Goal: Task Accomplishment & Management: Complete application form

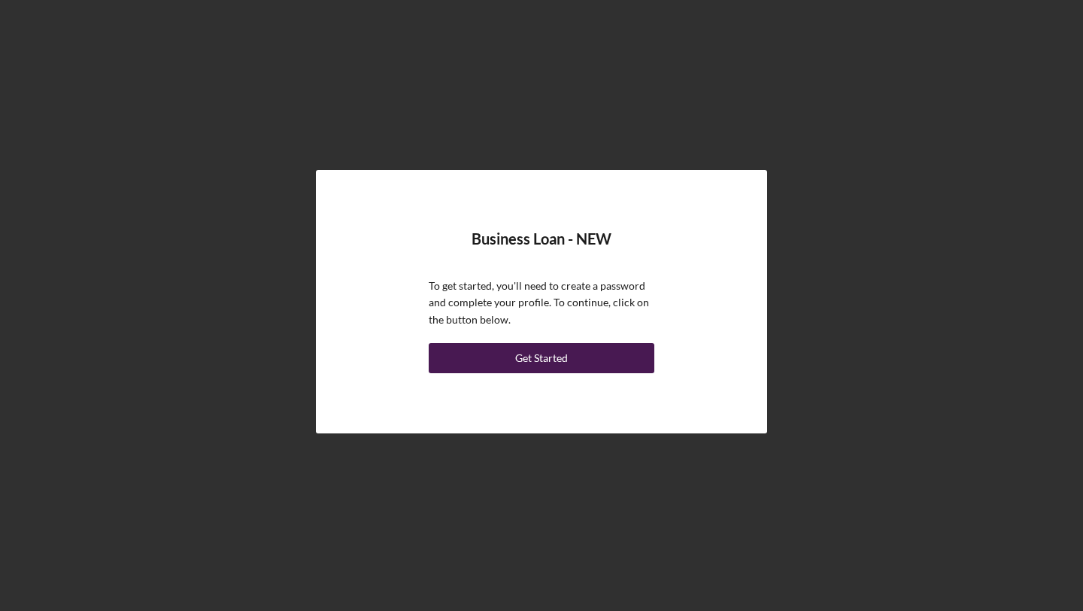
click at [521, 355] on div "Get Started" at bounding box center [541, 358] width 53 height 30
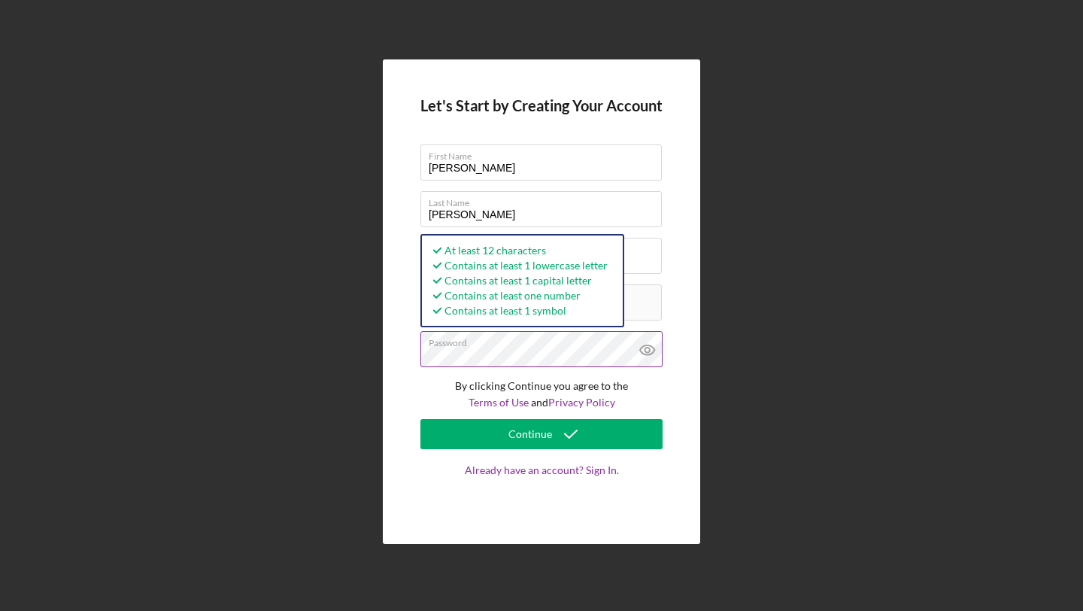
click at [643, 348] on icon at bounding box center [648, 350] width 38 height 38
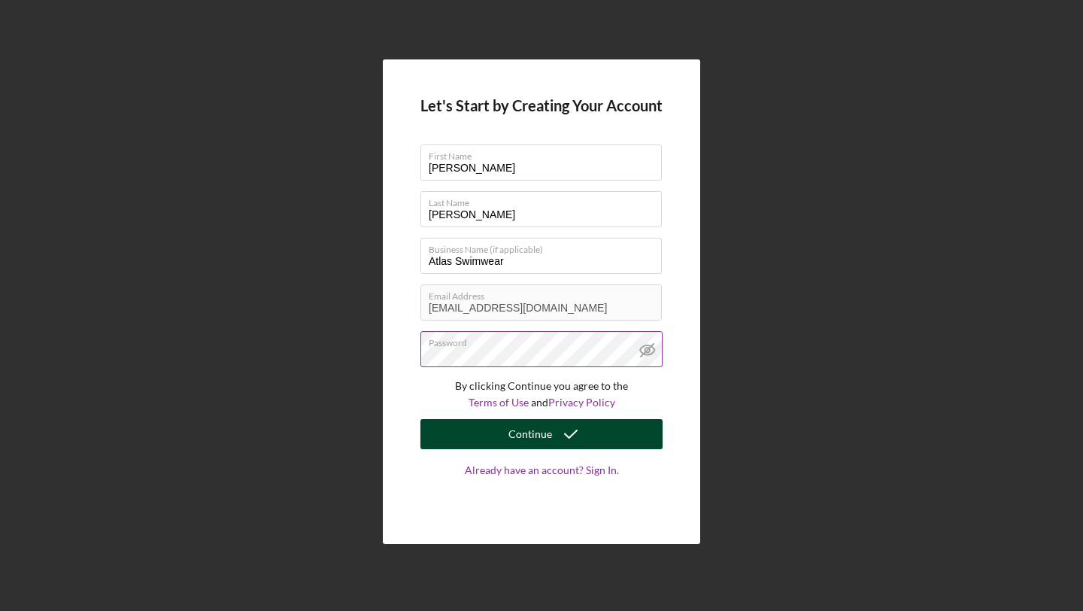
click at [530, 437] on div "Continue" at bounding box center [531, 434] width 44 height 30
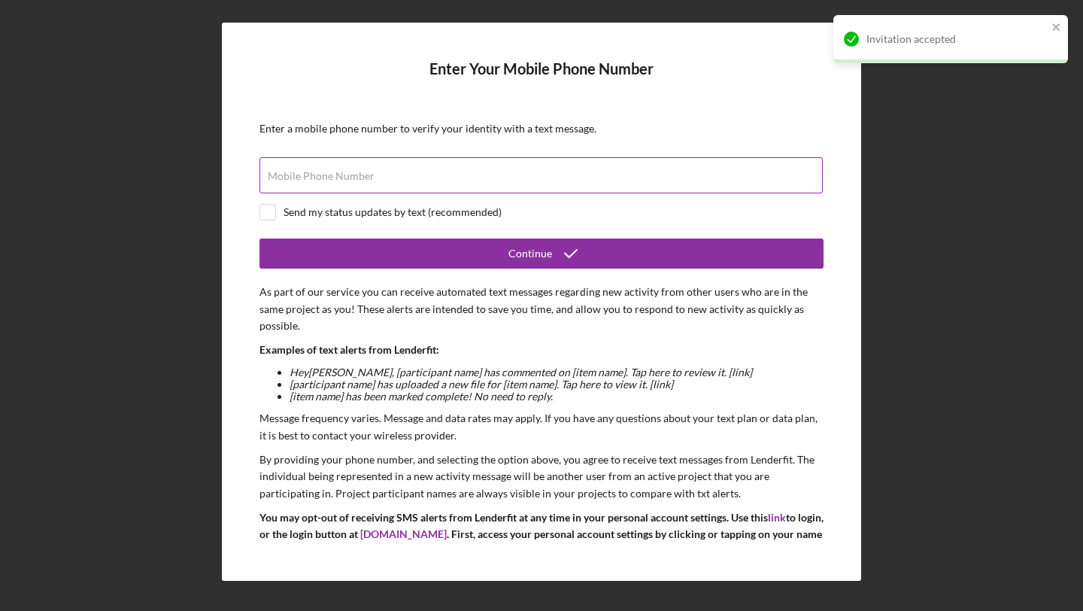
click at [357, 175] on label "Mobile Phone Number" at bounding box center [321, 176] width 107 height 12
click at [357, 175] on input "Mobile Phone Number" at bounding box center [542, 175] width 564 height 36
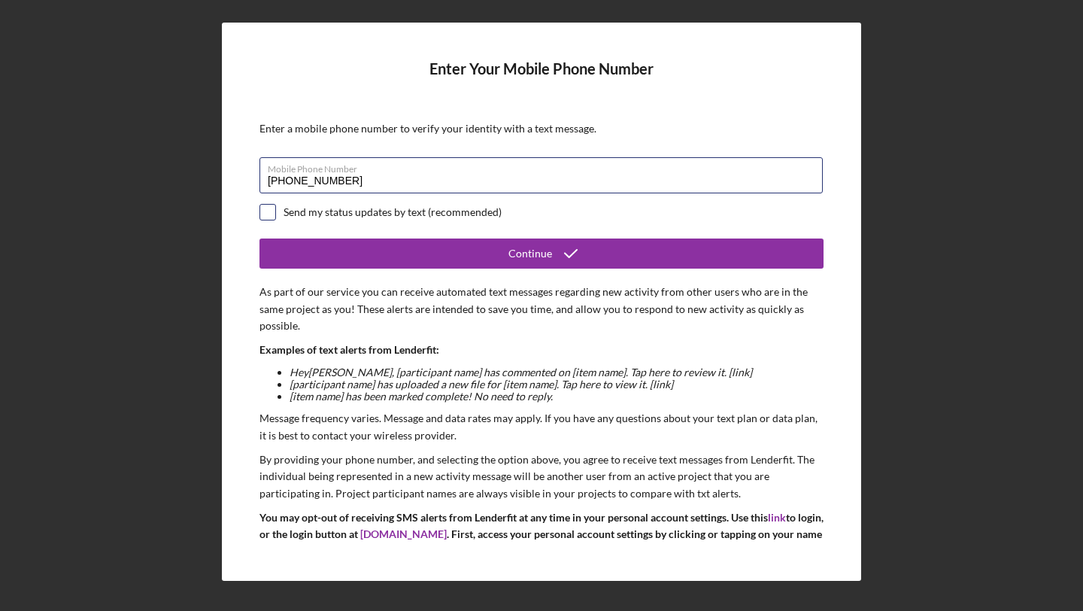
type input "[PHONE_NUMBER]"
click at [262, 211] on input "checkbox" at bounding box center [267, 212] width 15 height 15
checkbox input "true"
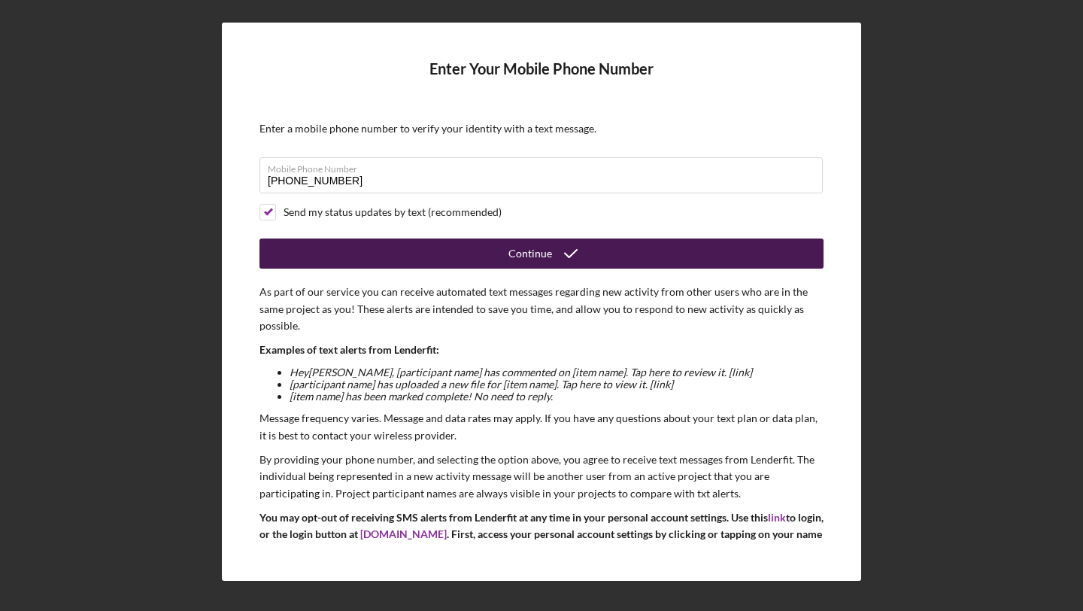
click at [433, 256] on button "Continue" at bounding box center [542, 254] width 564 height 30
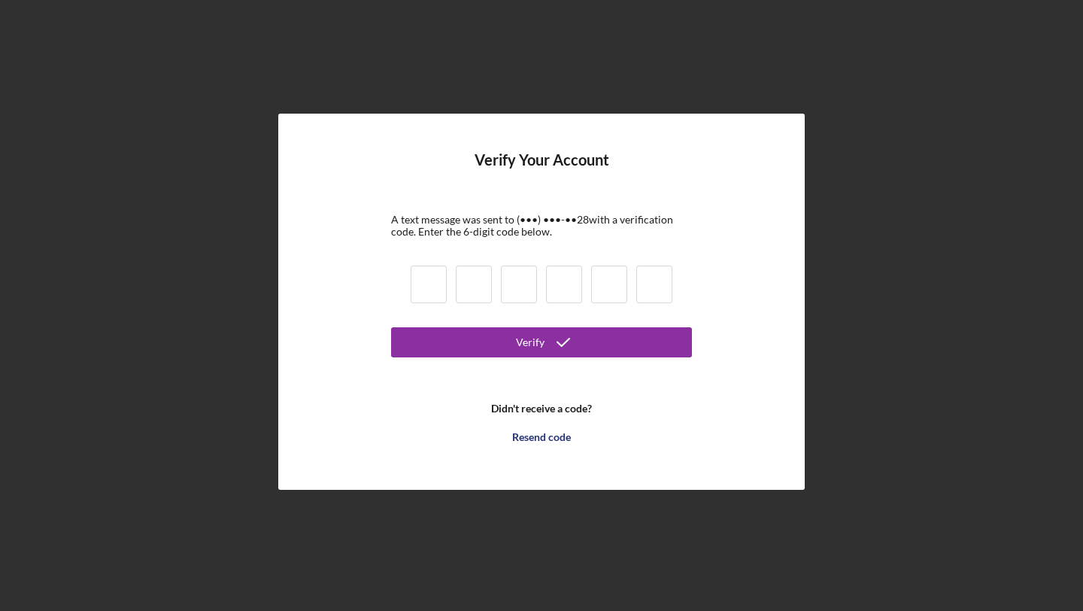
click at [435, 294] on input at bounding box center [429, 285] width 36 height 38
type input "2"
type input "4"
type input "9"
type input "3"
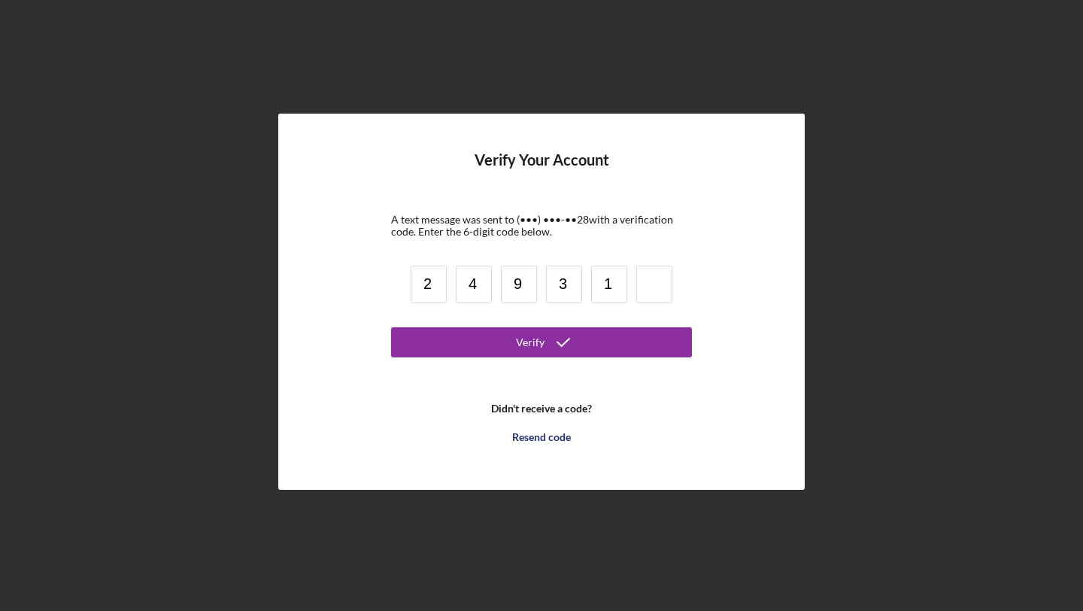
type input "1"
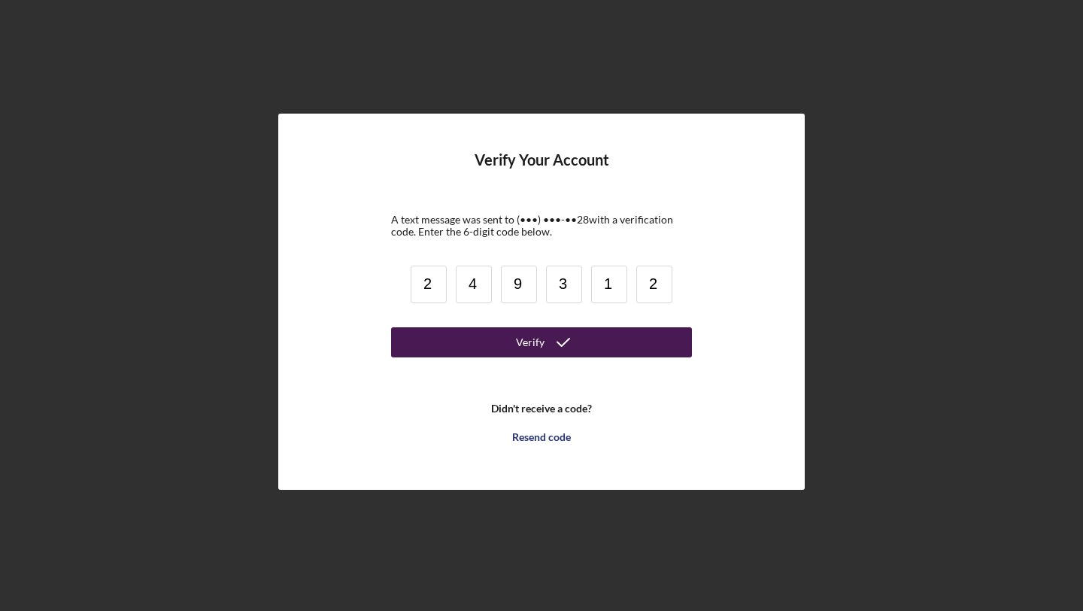
type input "2"
click at [495, 349] on button "Verify" at bounding box center [541, 342] width 301 height 30
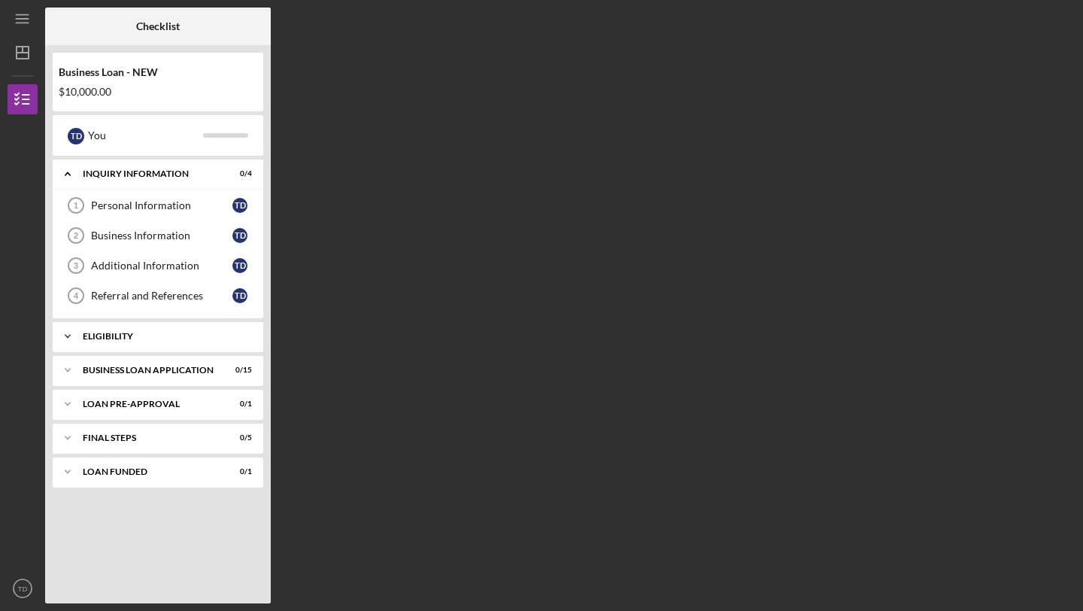
click at [134, 332] on div "ELIGIBILITY" at bounding box center [164, 336] width 162 height 9
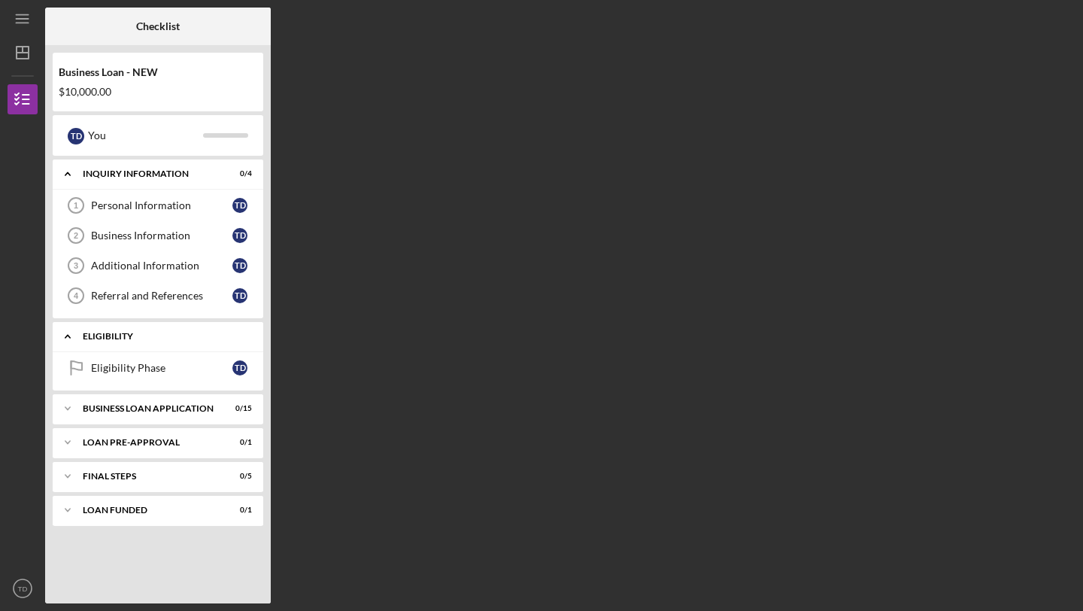
click at [120, 345] on div "Icon/Expander ELIGIBILITY 0 / 1" at bounding box center [158, 336] width 211 height 31
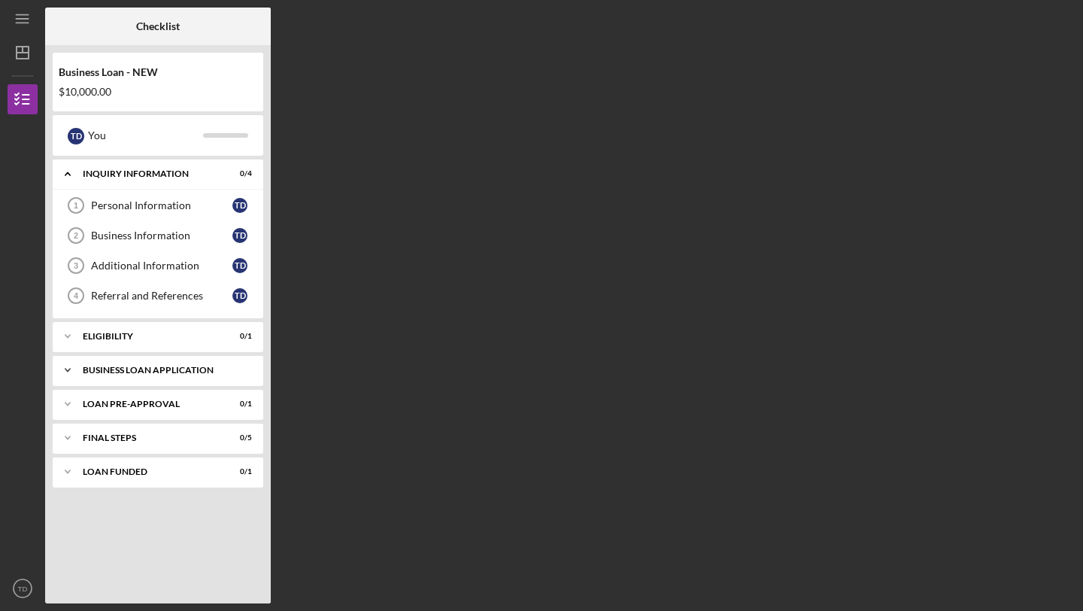
click at [130, 370] on div "BUSINESS LOAN APPLICATION" at bounding box center [164, 370] width 162 height 9
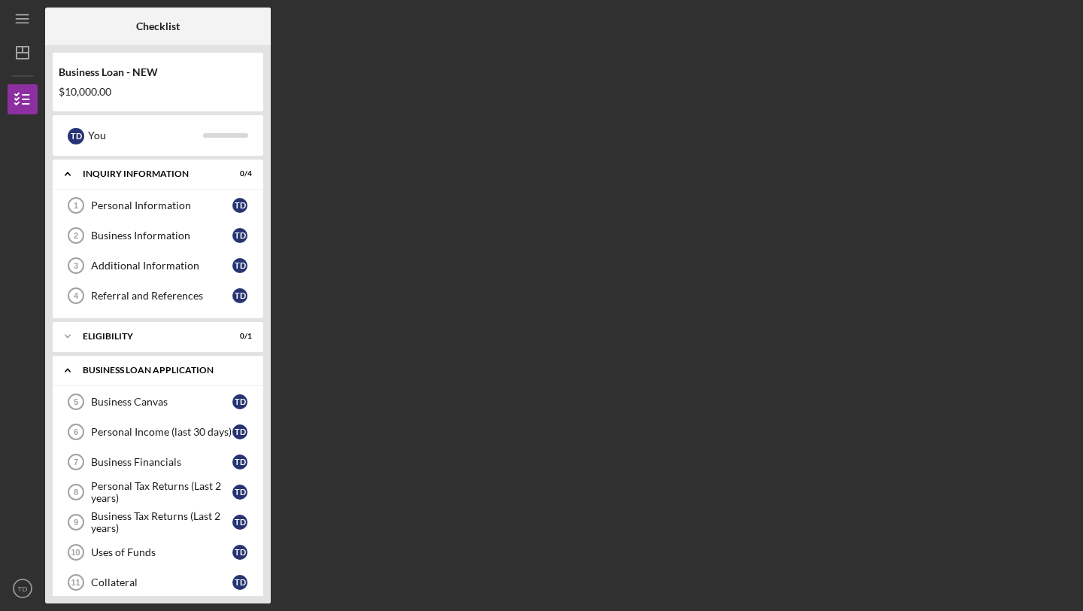
click at [130, 370] on div "BUSINESS LOAN APPLICATION" at bounding box center [164, 370] width 162 height 9
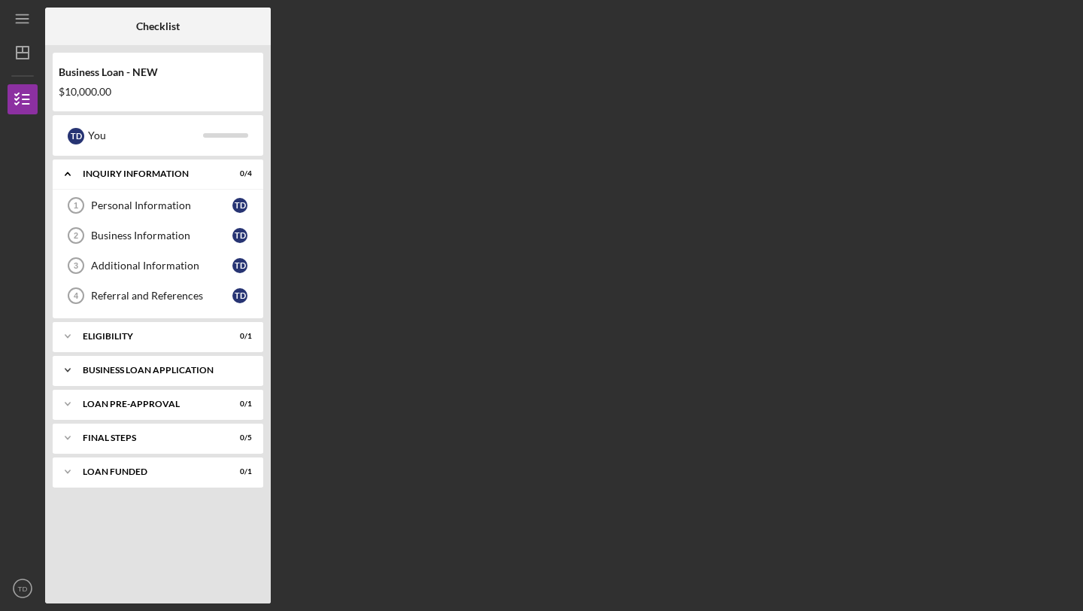
click at [125, 378] on div "Icon/Expander BUSINESS LOAN APPLICATION 0 / 15" at bounding box center [158, 370] width 211 height 30
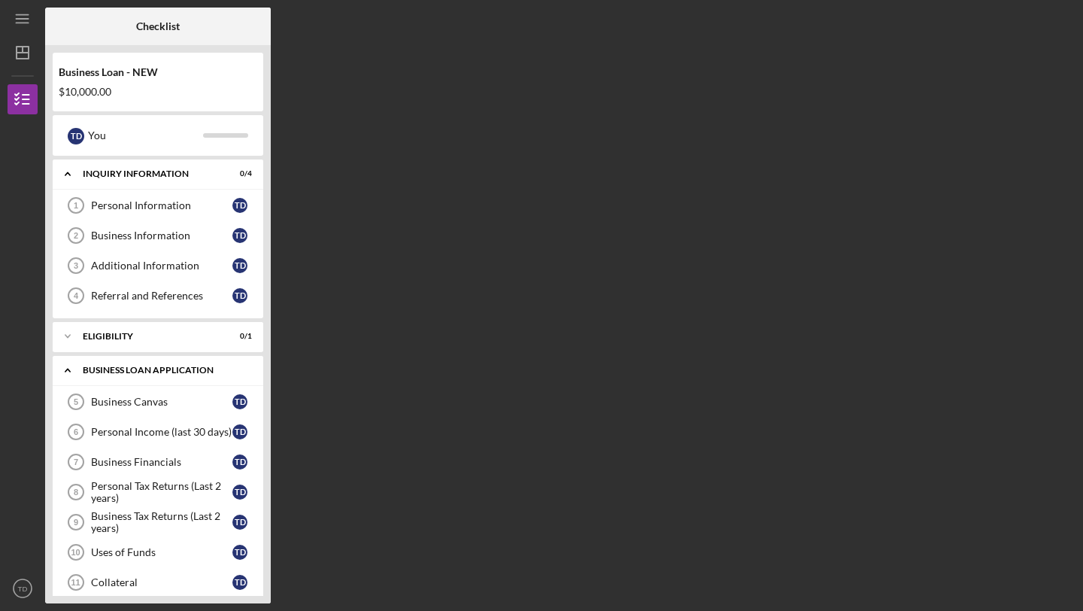
click at [136, 366] on div "BUSINESS LOAN APPLICATION" at bounding box center [164, 370] width 162 height 9
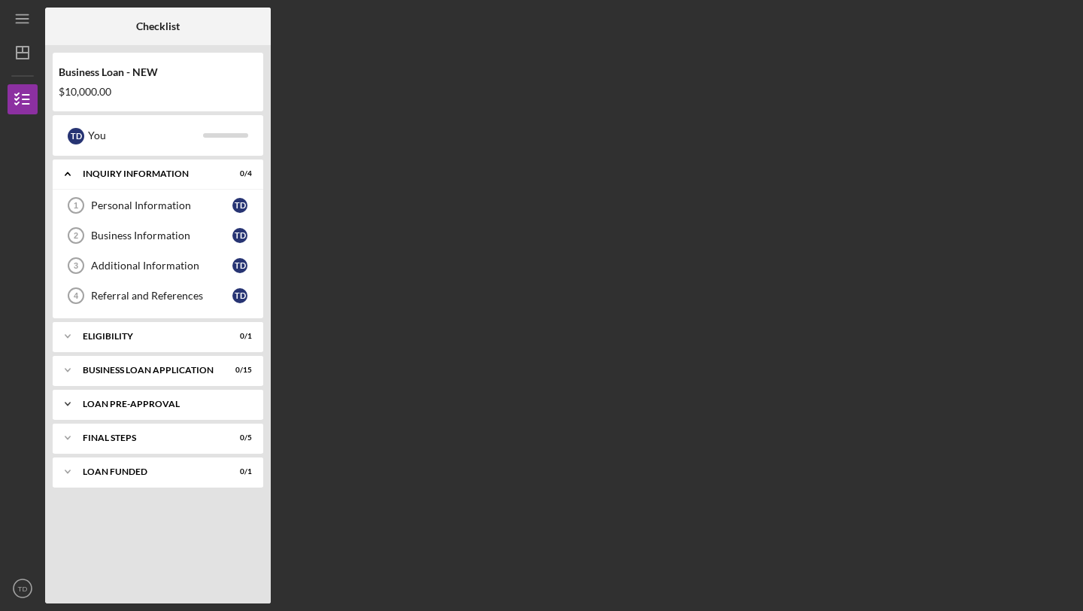
click at [130, 401] on div "LOAN PRE-APPROVAL" at bounding box center [164, 404] width 162 height 9
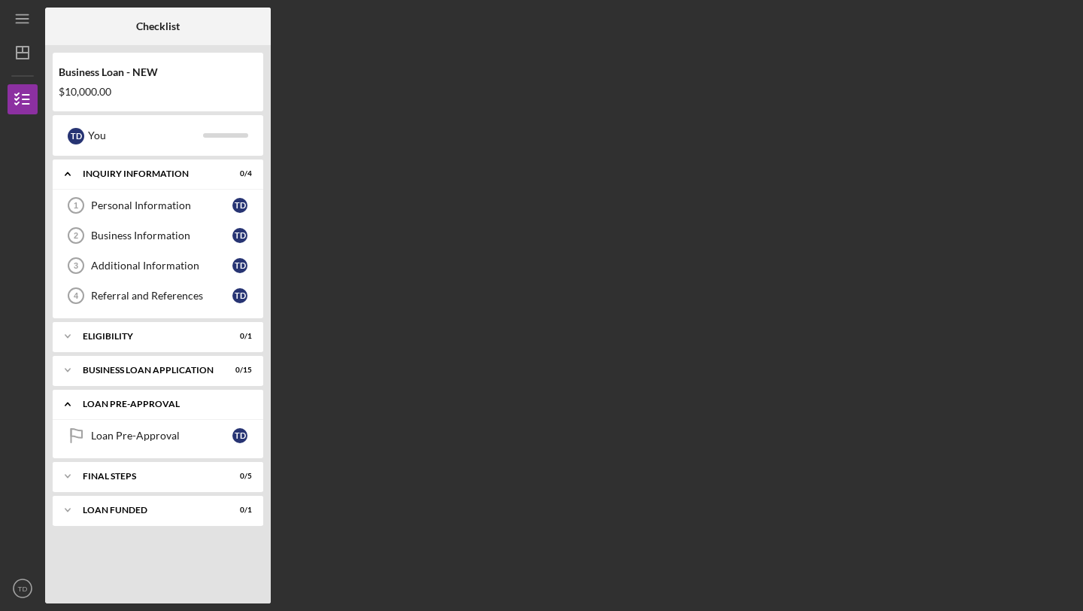
click at [130, 401] on div "LOAN PRE-APPROVAL" at bounding box center [164, 404] width 162 height 9
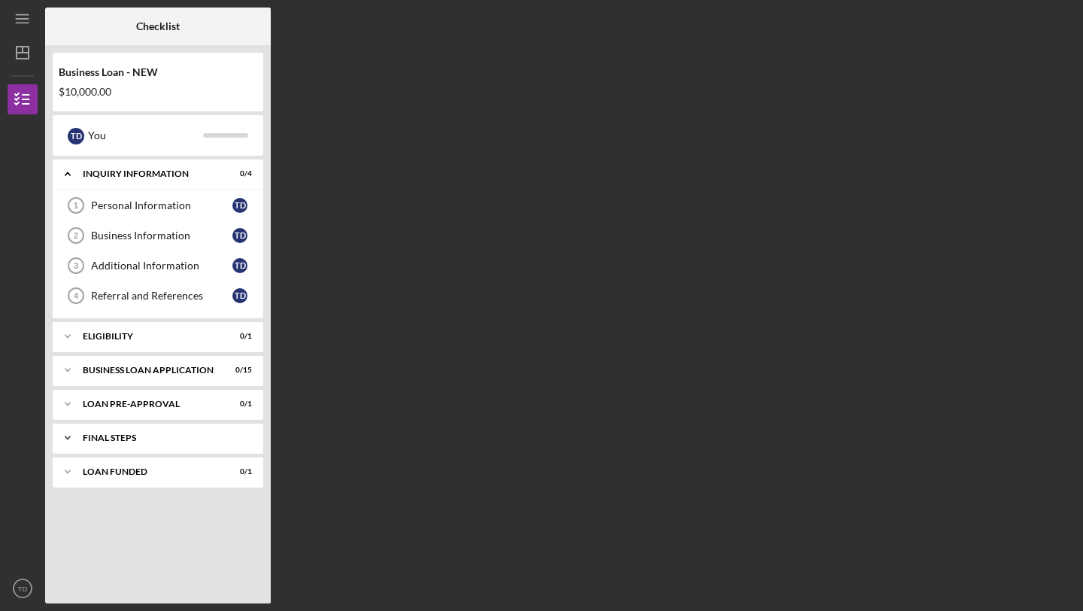
click at [114, 433] on div "FINAL STEPS" at bounding box center [164, 437] width 162 height 9
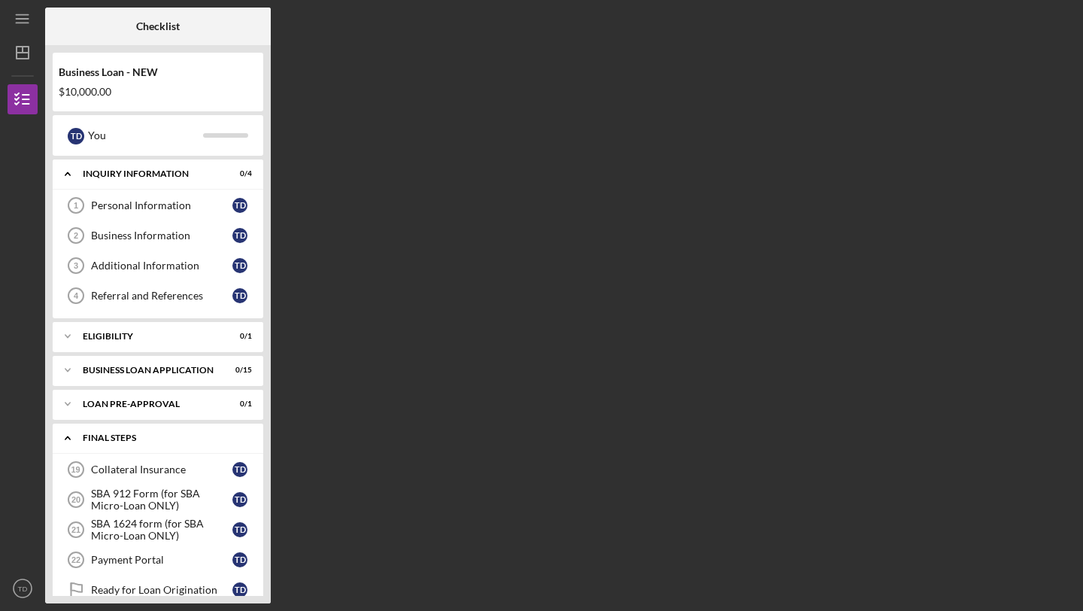
click at [114, 433] on div "FINAL STEPS" at bounding box center [164, 437] width 162 height 9
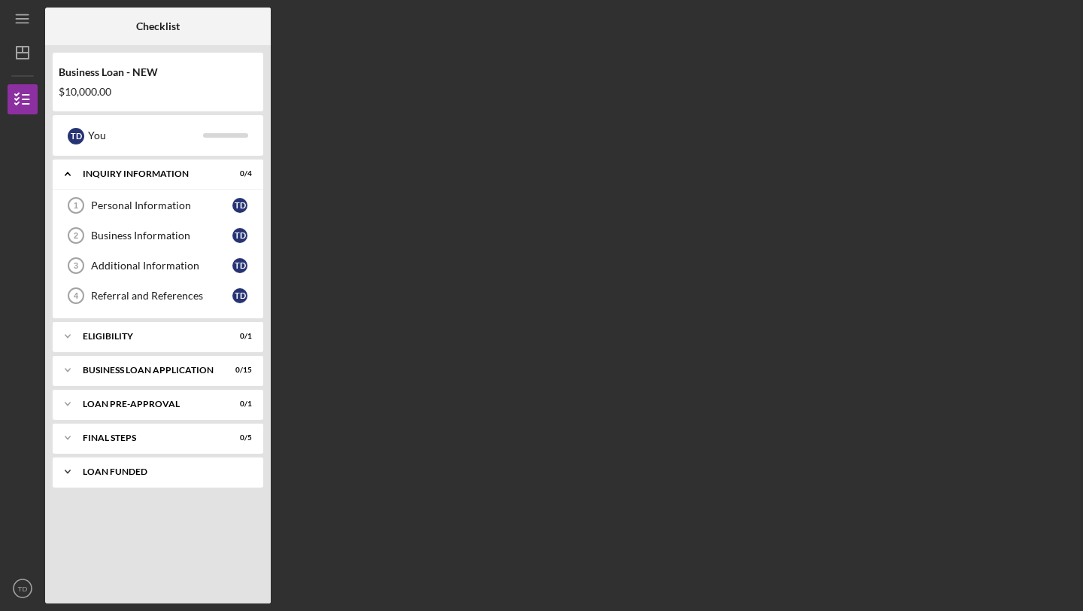
click at [117, 470] on div "LOAN FUNDED" at bounding box center [164, 471] width 162 height 9
click at [129, 441] on div "FINAL STEPS" at bounding box center [164, 437] width 162 height 9
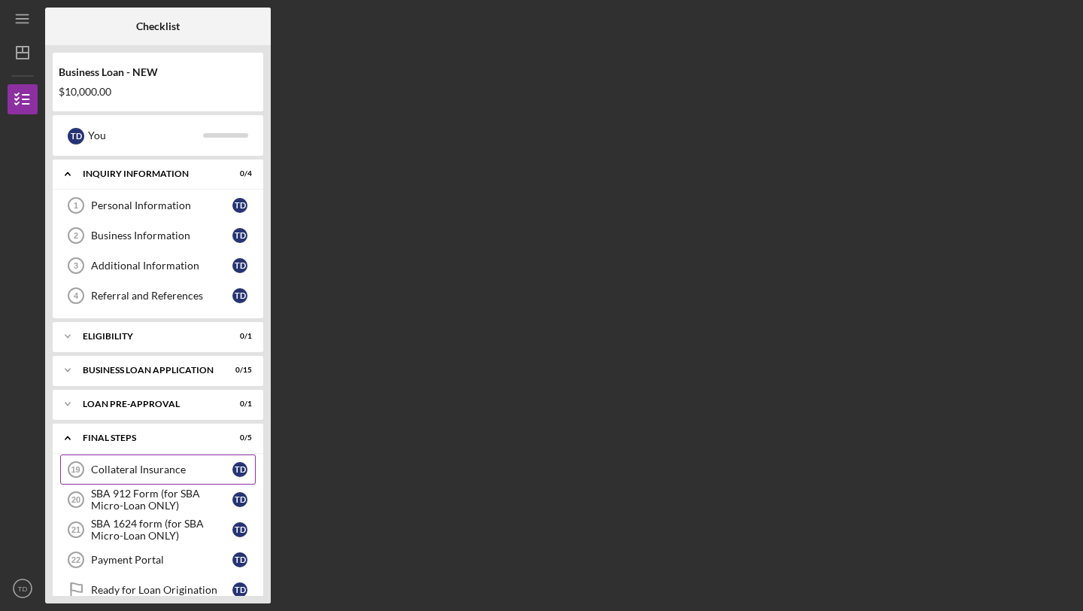
click at [137, 472] on div "Collateral Insurance" at bounding box center [161, 469] width 141 height 12
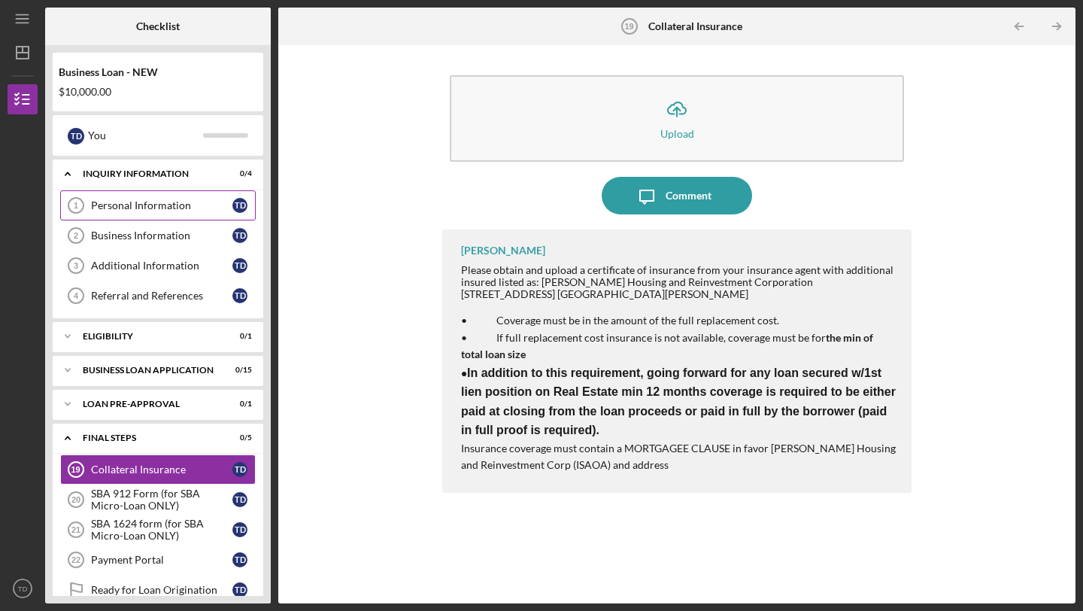
click at [136, 214] on link "Personal Information 1 Personal Information T D" at bounding box center [158, 205] width 196 height 30
